Goal: Task Accomplishment & Management: Use online tool/utility

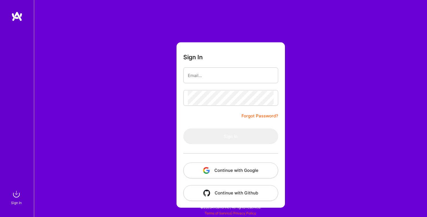
click at [206, 67] on form "Sign In Forgot Password? Sign In Continue with Google Continue with Github" at bounding box center [231, 124] width 108 height 165
click at [206, 75] on input "email" at bounding box center [231, 75] width 86 height 14
type input "[PERSON_NAME][EMAIL_ADDRESS][PERSON_NAME][DOMAIN_NAME]"
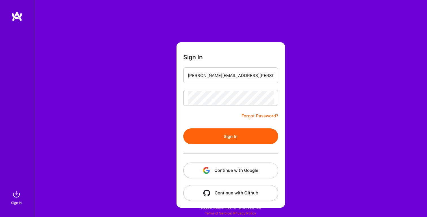
click at [201, 138] on button "Sign In" at bounding box center [230, 136] width 95 height 16
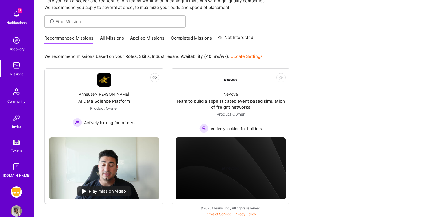
scroll to position [28, 0]
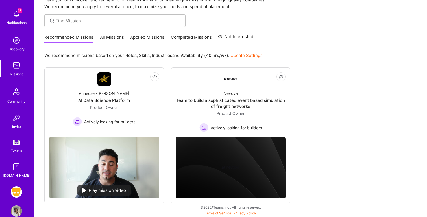
click at [117, 38] on link "All Missions" at bounding box center [112, 38] width 24 height 9
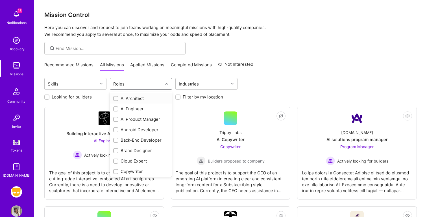
click at [127, 88] on div "Roles" at bounding box center [136, 83] width 53 height 11
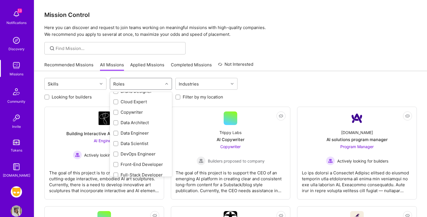
scroll to position [60, 0]
click at [127, 140] on div "Data Scientist" at bounding box center [141, 143] width 62 height 10
checkbox input "true"
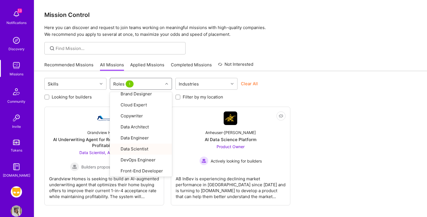
click at [33, 114] on link "Invite" at bounding box center [16, 120] width 35 height 17
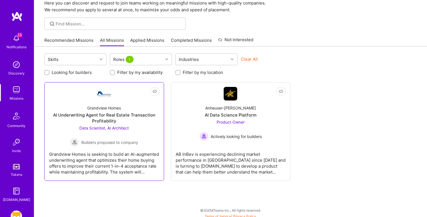
scroll to position [28, 0]
